Goal: Task Accomplishment & Management: Use online tool/utility

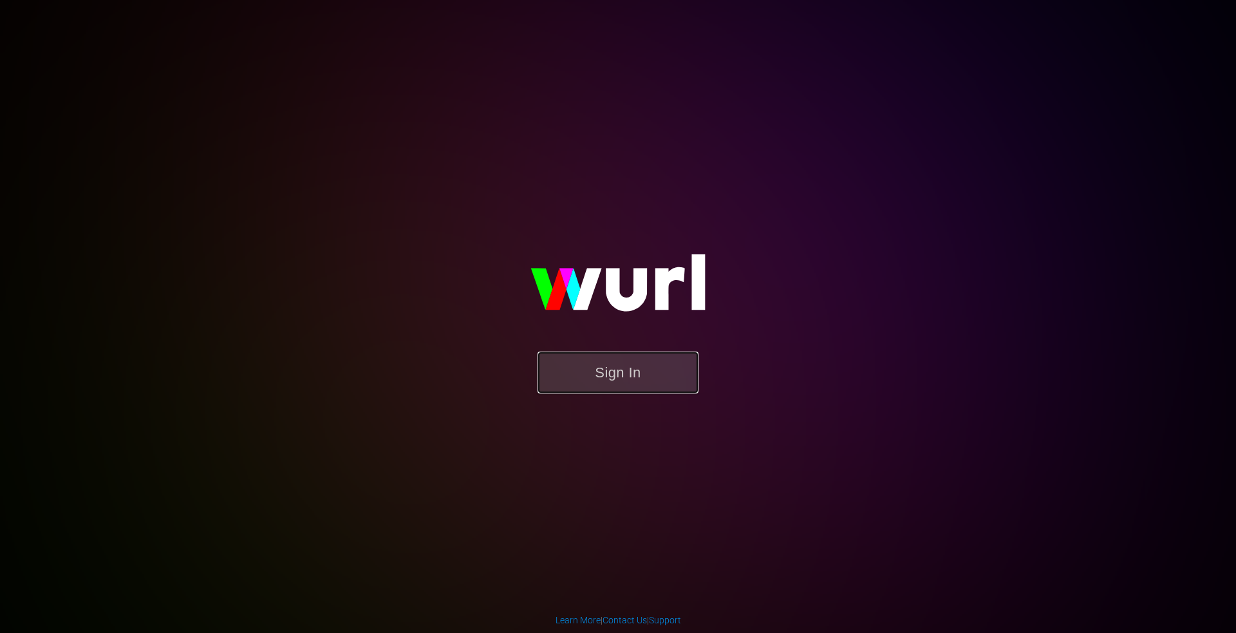
click at [607, 366] on button "Sign In" at bounding box center [618, 373] width 161 height 42
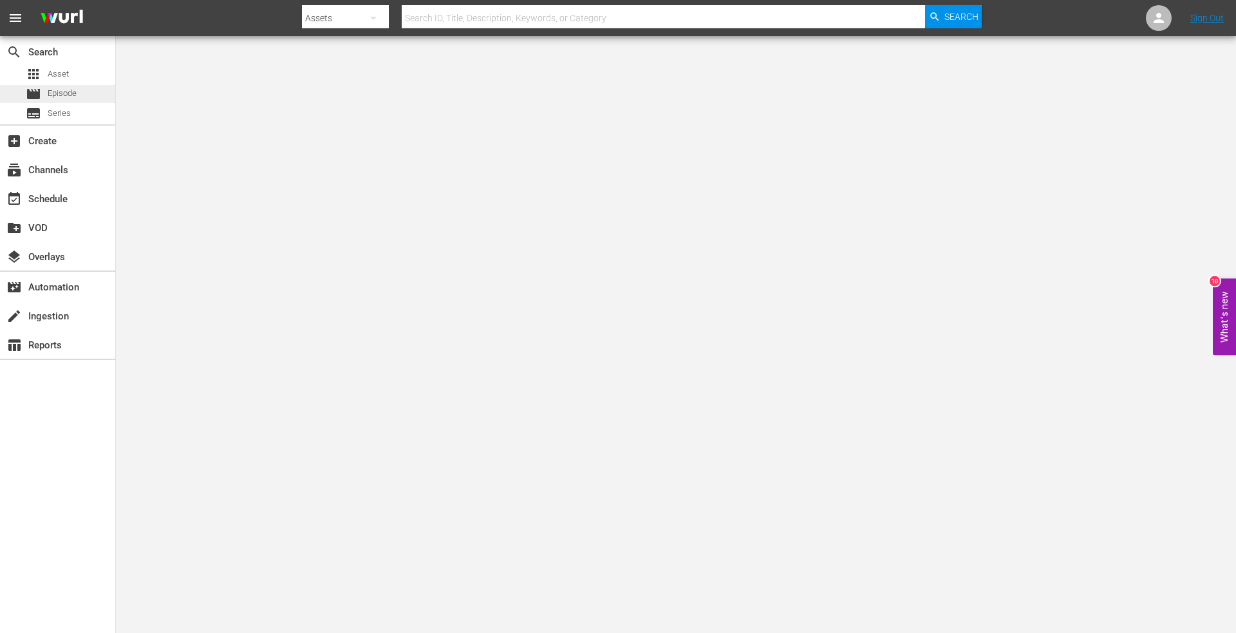
click at [46, 99] on div "movie Episode" at bounding box center [51, 94] width 51 height 18
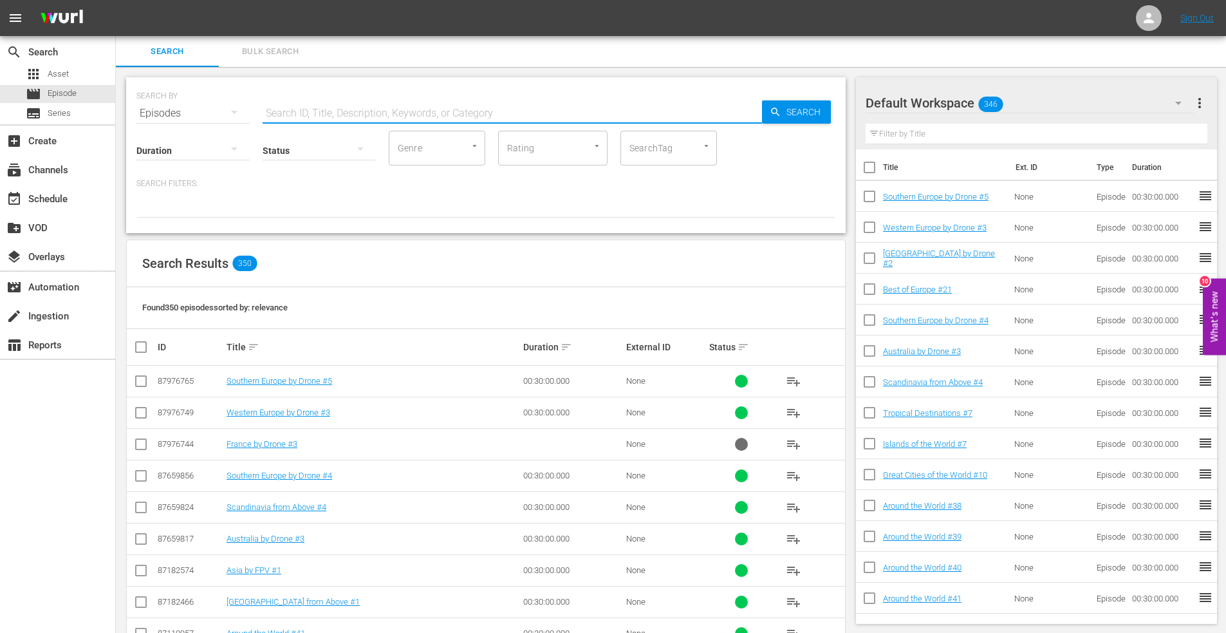
click at [292, 111] on input "text" at bounding box center [513, 113] width 500 height 31
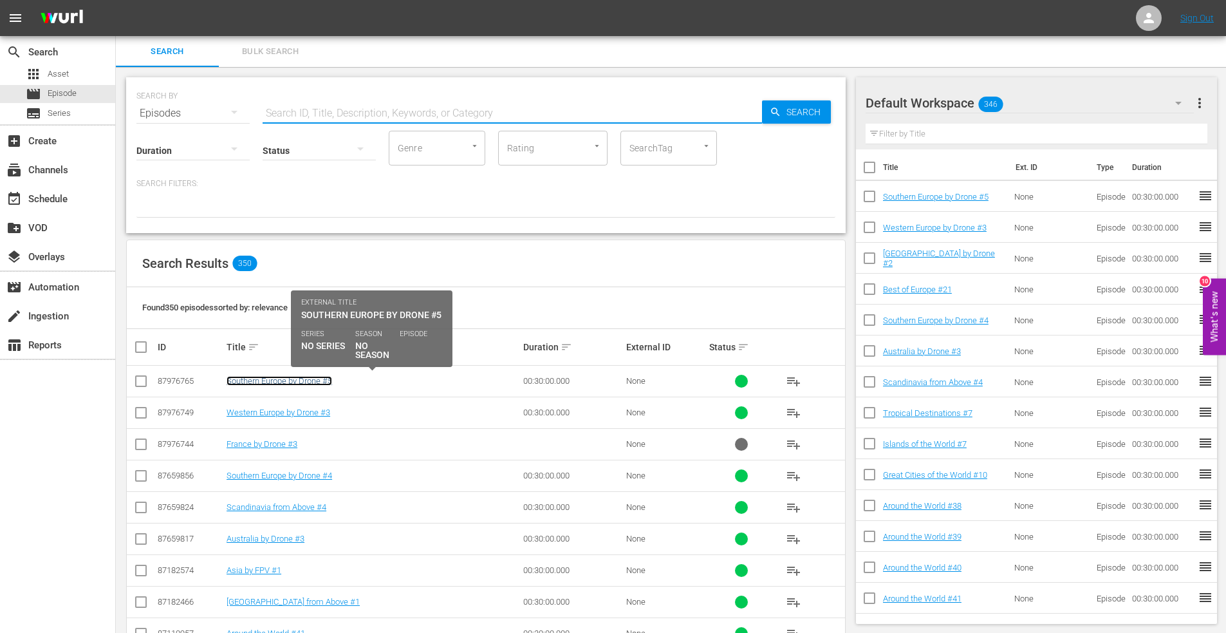
click at [279, 380] on link "Southern Europe by Drone #5" at bounding box center [280, 381] width 106 height 10
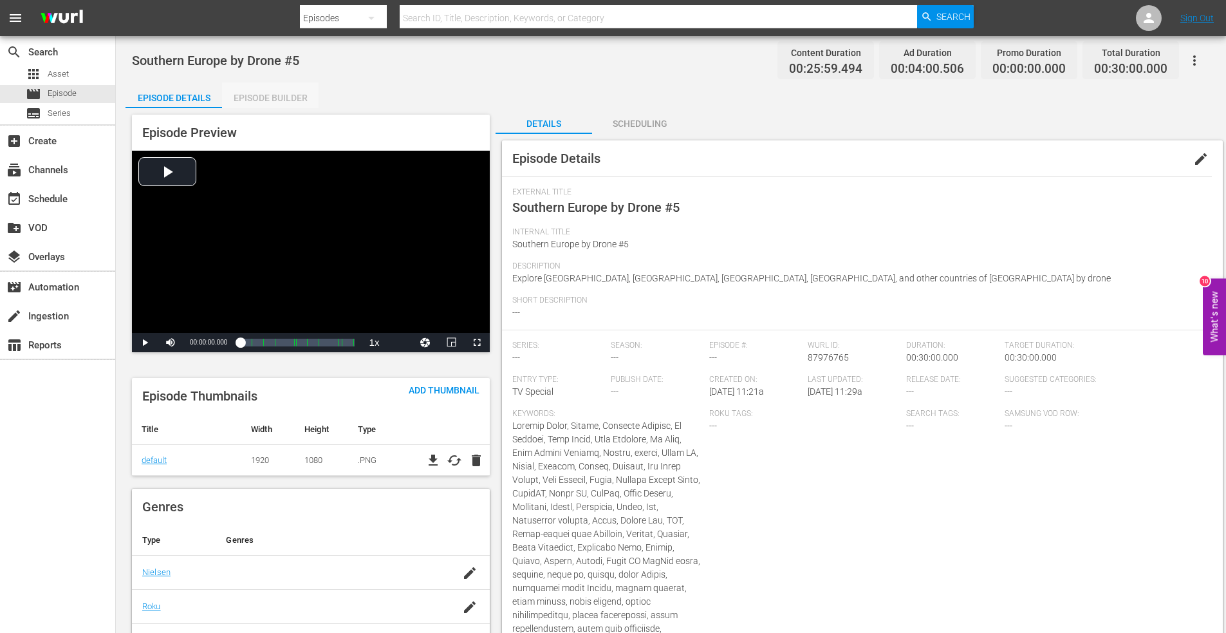
click at [277, 100] on div "Episode Builder" at bounding box center [270, 97] width 97 height 31
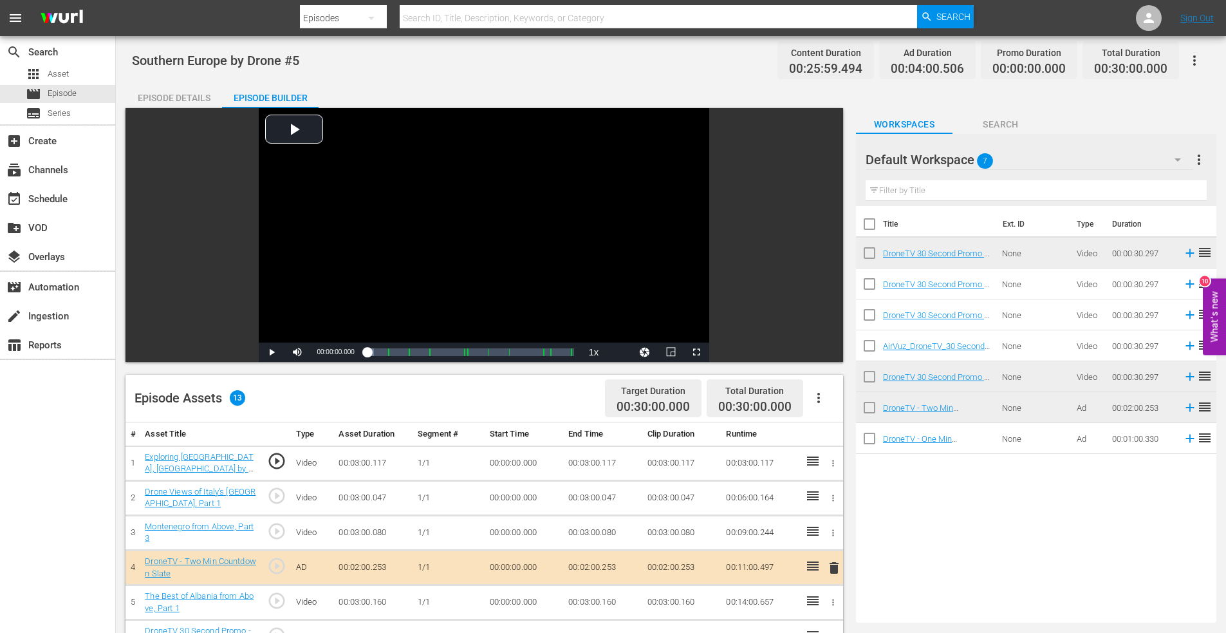
click at [191, 98] on div "Episode Details" at bounding box center [174, 97] width 97 height 31
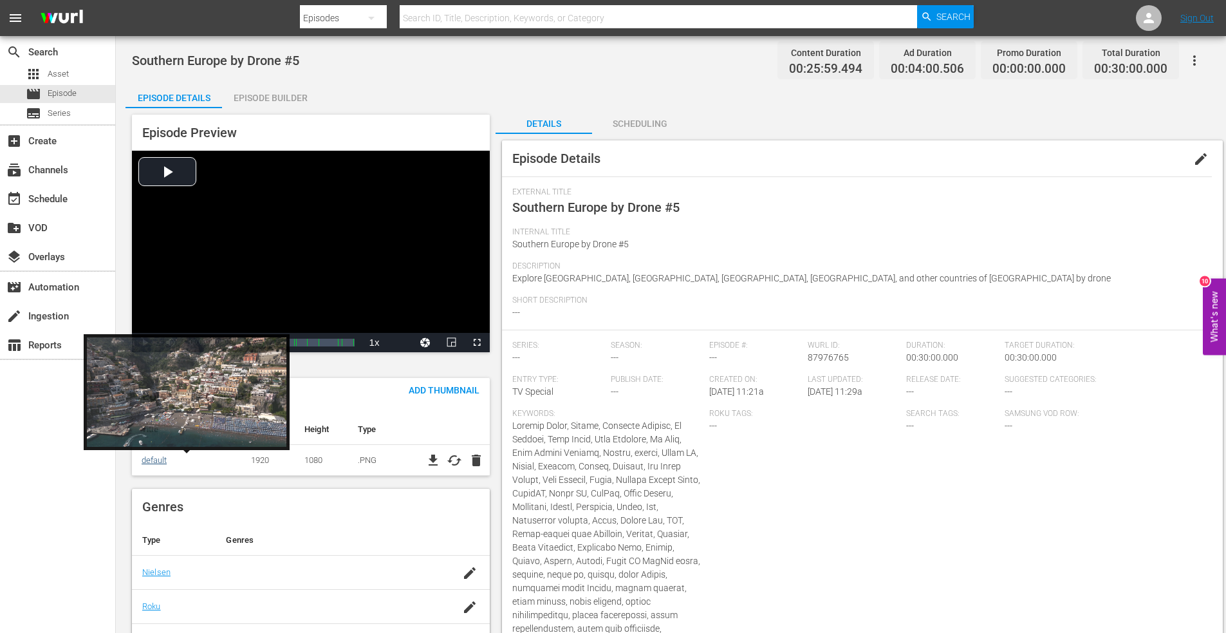
click at [156, 462] on link "default" at bounding box center [154, 460] width 25 height 10
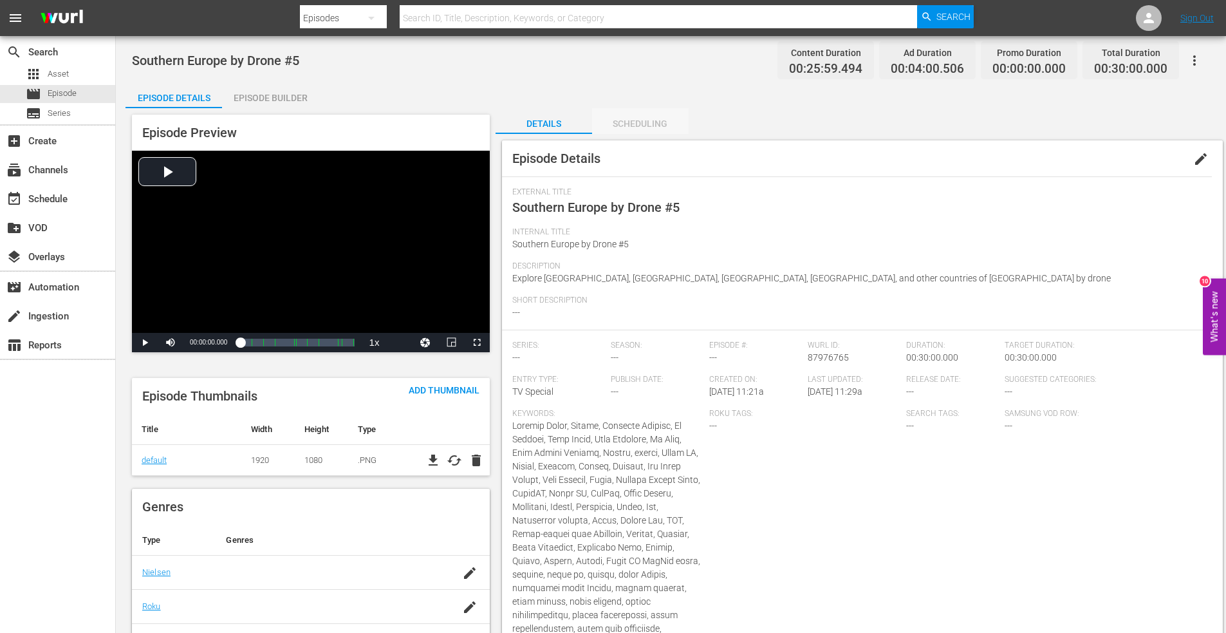
click at [647, 120] on div "Scheduling" at bounding box center [640, 123] width 97 height 31
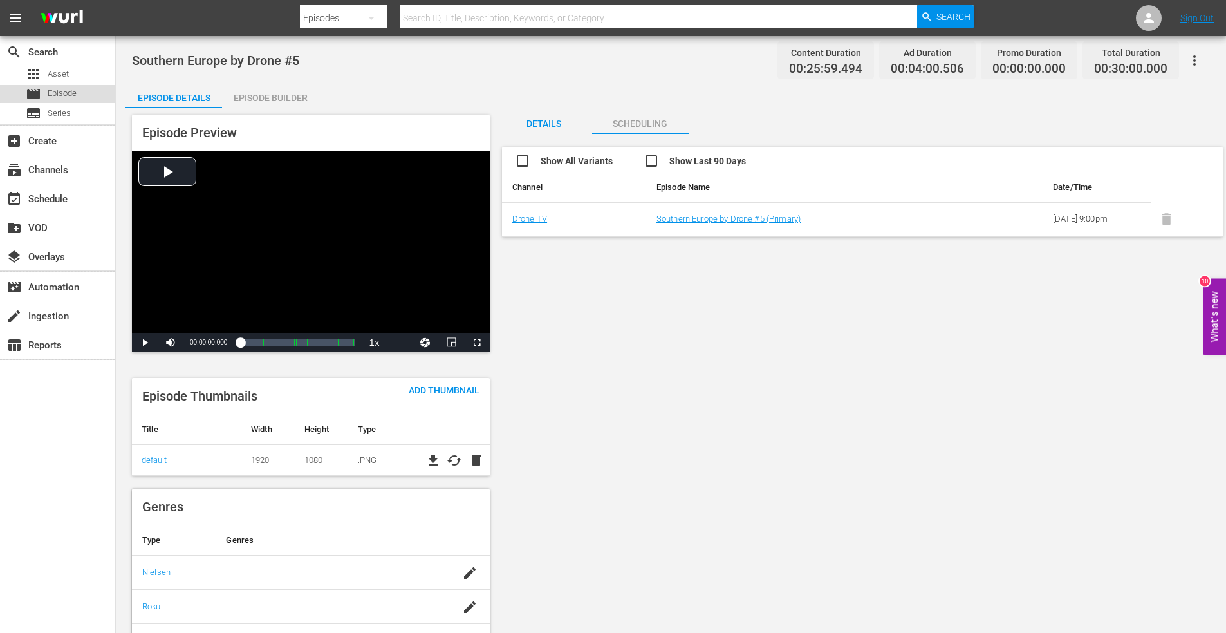
click at [65, 93] on span "Episode" at bounding box center [62, 93] width 29 height 13
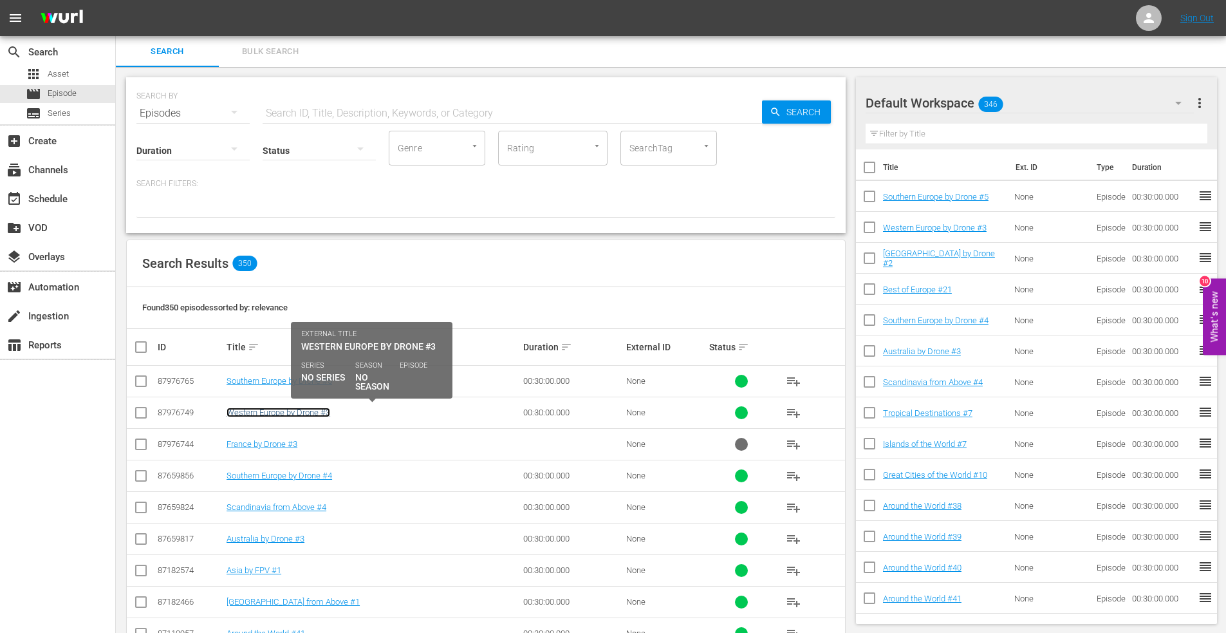
click at [258, 412] on link "Western Europe by Drone #3" at bounding box center [279, 413] width 104 height 10
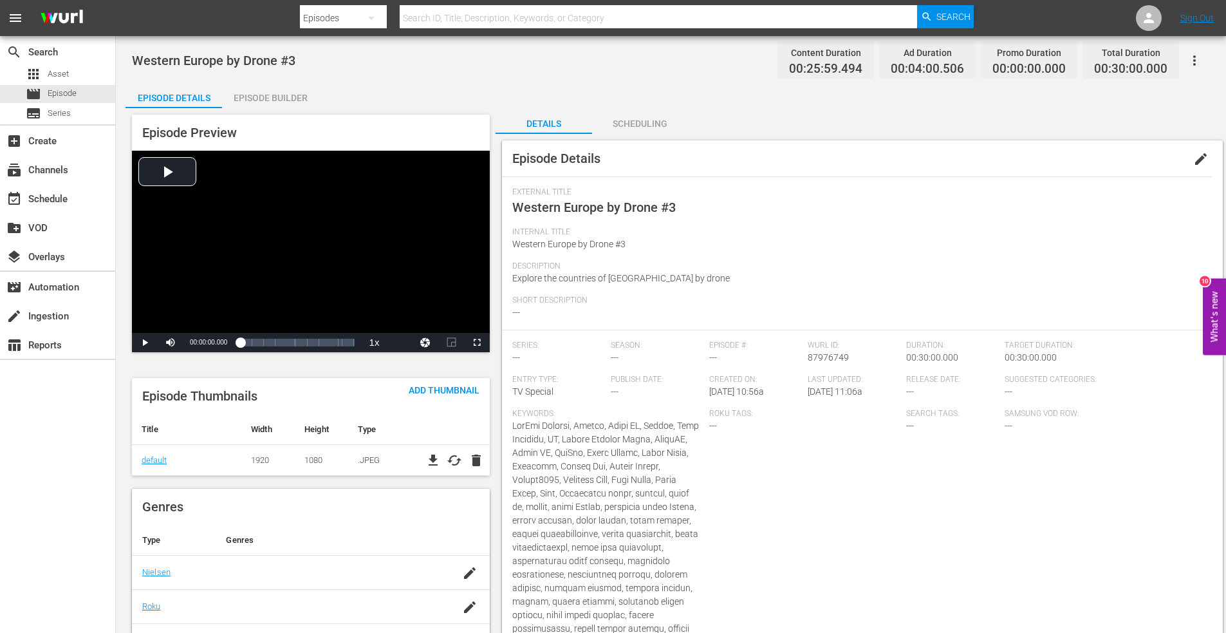
click at [635, 122] on div "Scheduling" at bounding box center [640, 123] width 97 height 31
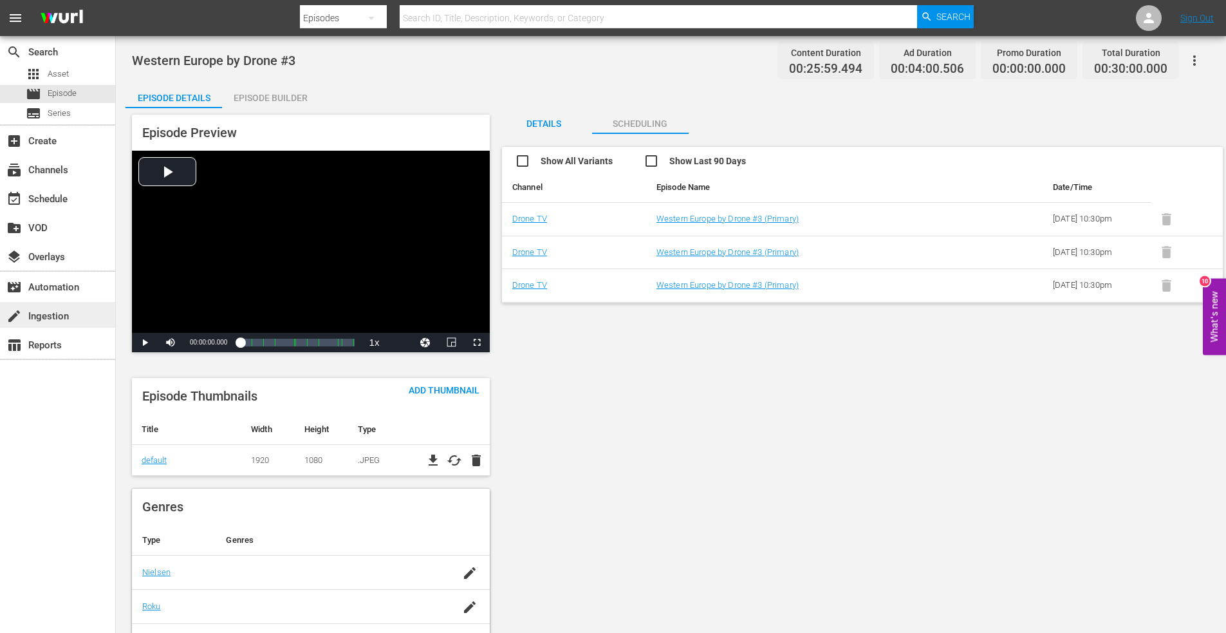
click at [62, 314] on div "create Ingestion" at bounding box center [36, 314] width 72 height 12
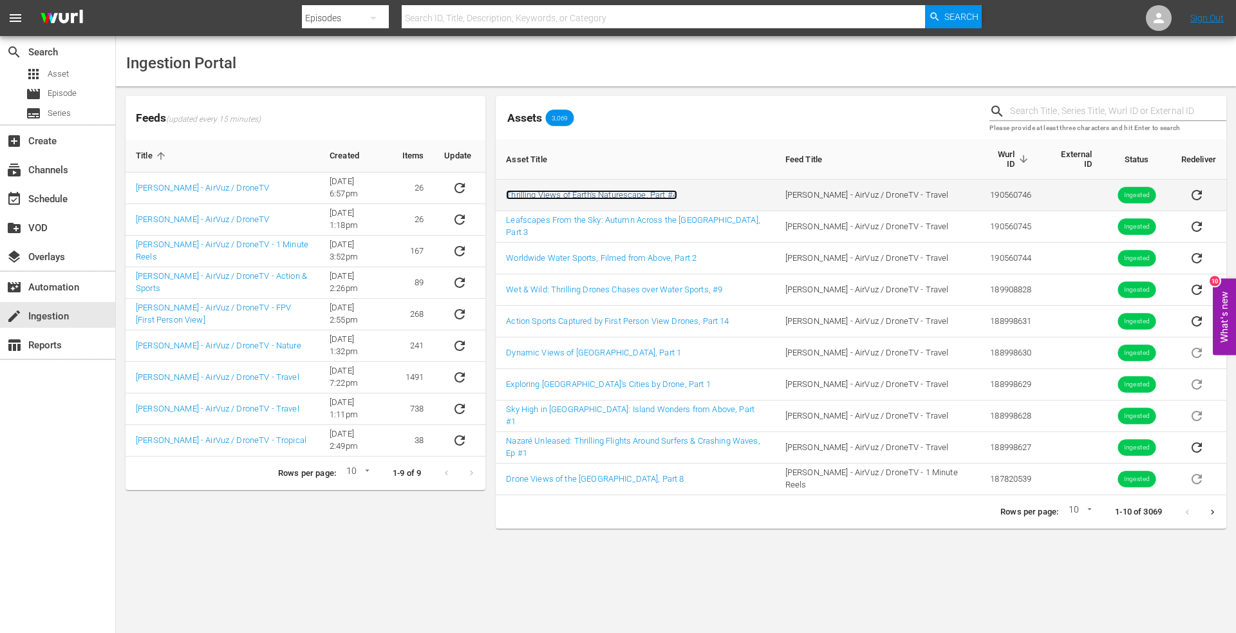
click at [590, 190] on link "Thrilling Views of Earth's Naturescape, Part #4" at bounding box center [591, 195] width 171 height 10
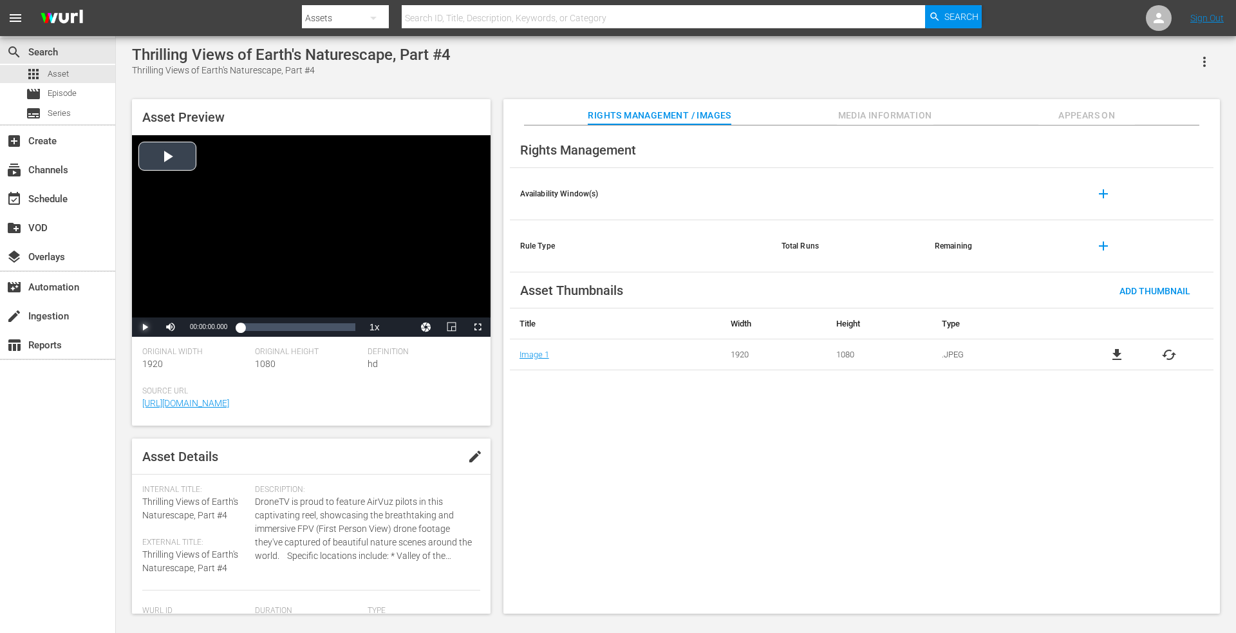
click at [145, 327] on span "Video Player" at bounding box center [145, 327] width 0 height 0
click at [258, 328] on div "Loaded : 9.92% 00:00:28.333 00:00:01.384" at bounding box center [297, 327] width 115 height 13
click at [299, 326] on div "Loaded : 33.26% 00:01:31.567 00:00:30.644" at bounding box center [297, 327] width 115 height 13
